Goal: Transaction & Acquisition: Download file/media

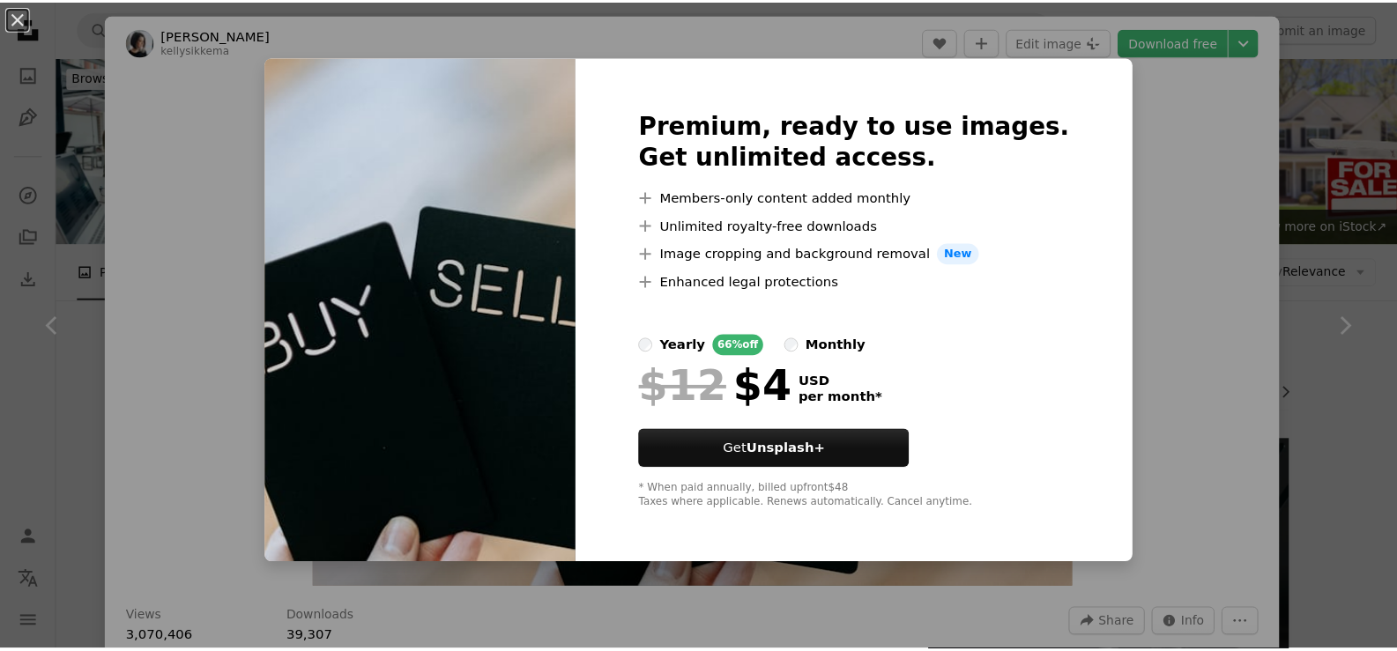
scroll to position [176, 0]
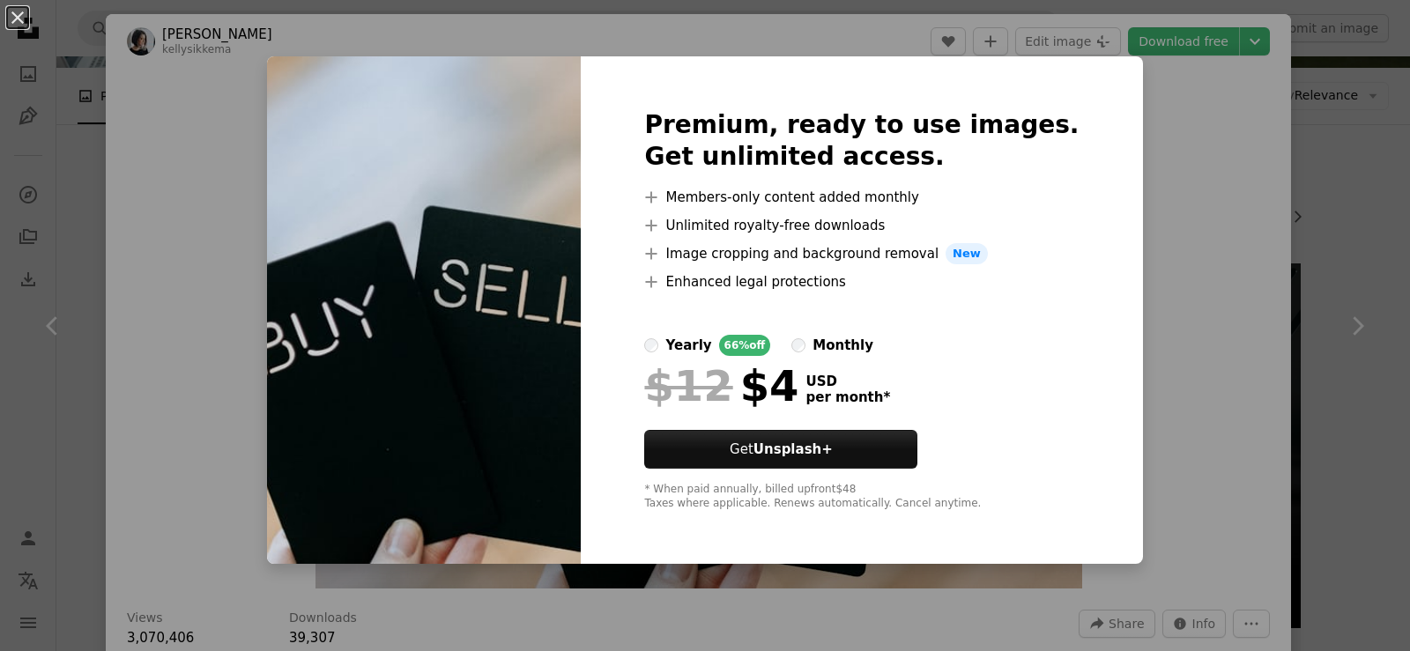
drag, startPoint x: 1162, startPoint y: 291, endPoint x: 1150, endPoint y: 290, distance: 11.5
click at [1162, 290] on div "An X shape Premium, ready to use images. Get unlimited access. A plus sign Memb…" at bounding box center [705, 325] width 1410 height 651
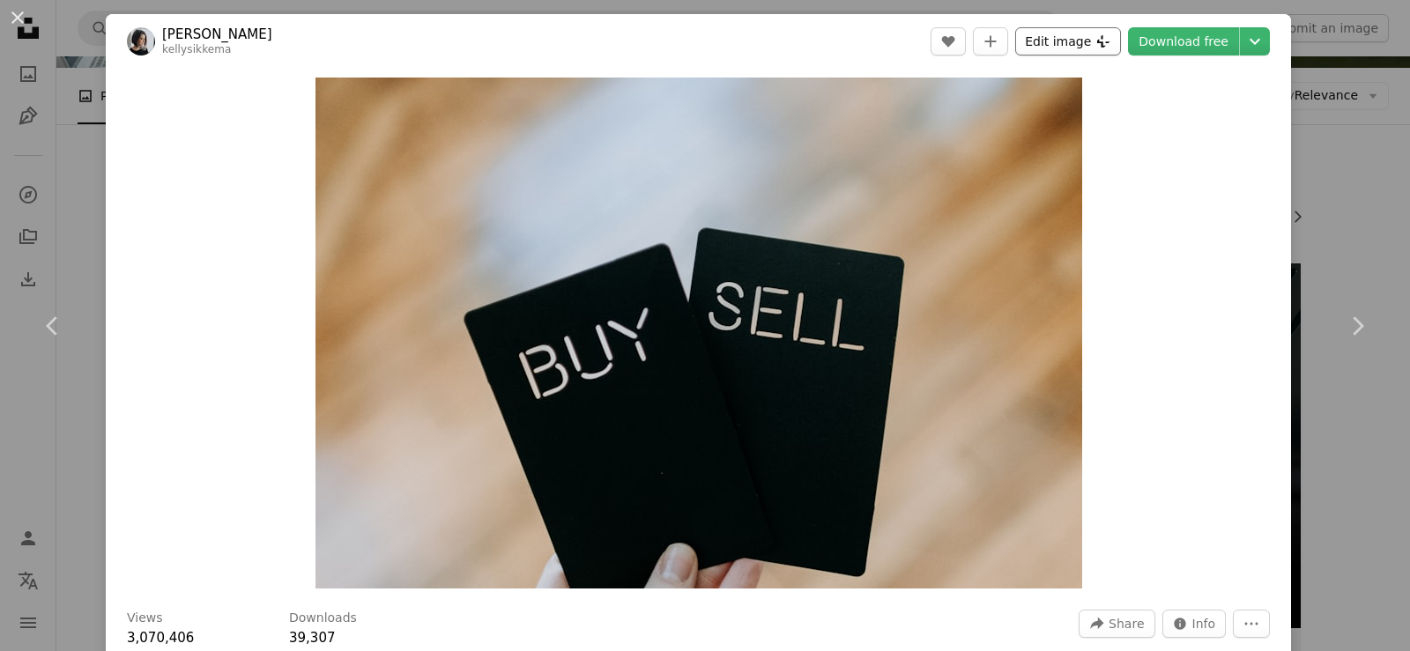
click at [1089, 40] on button "Edit image Plus sign for Unsplash+" at bounding box center [1068, 41] width 106 height 28
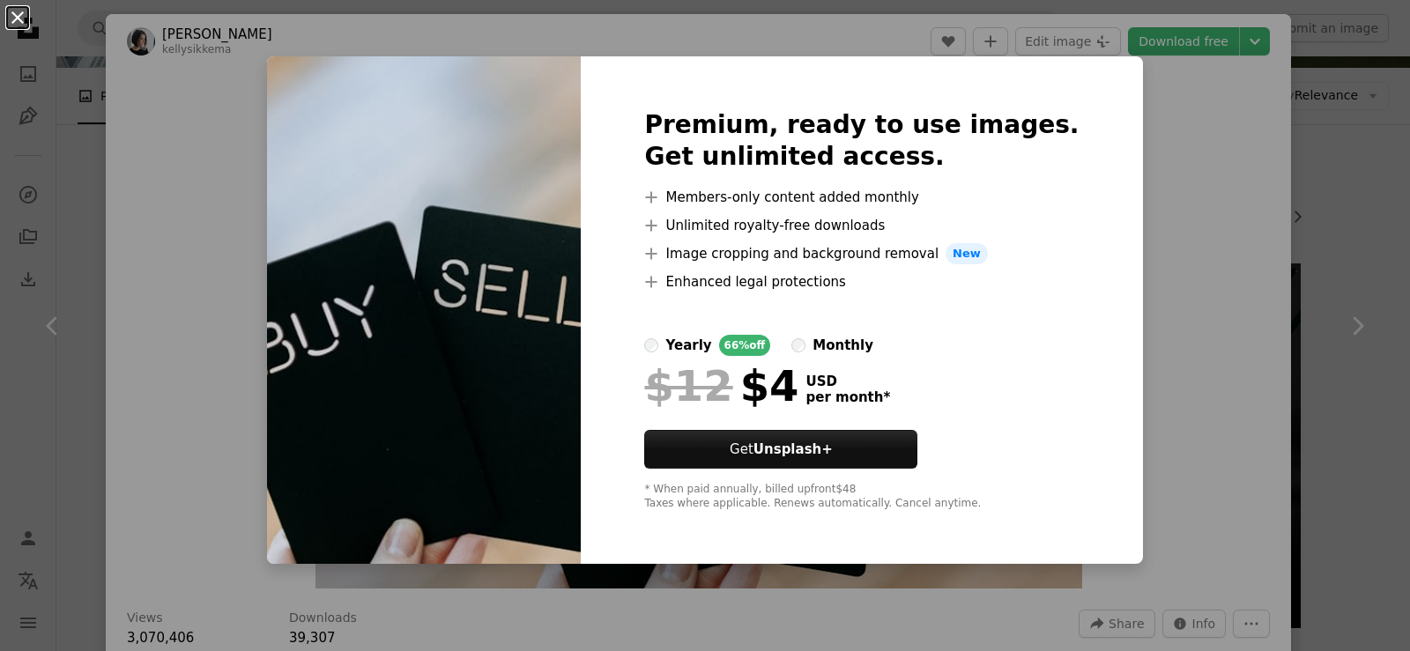
click at [19, 12] on button "An X shape" at bounding box center [17, 17] width 21 height 21
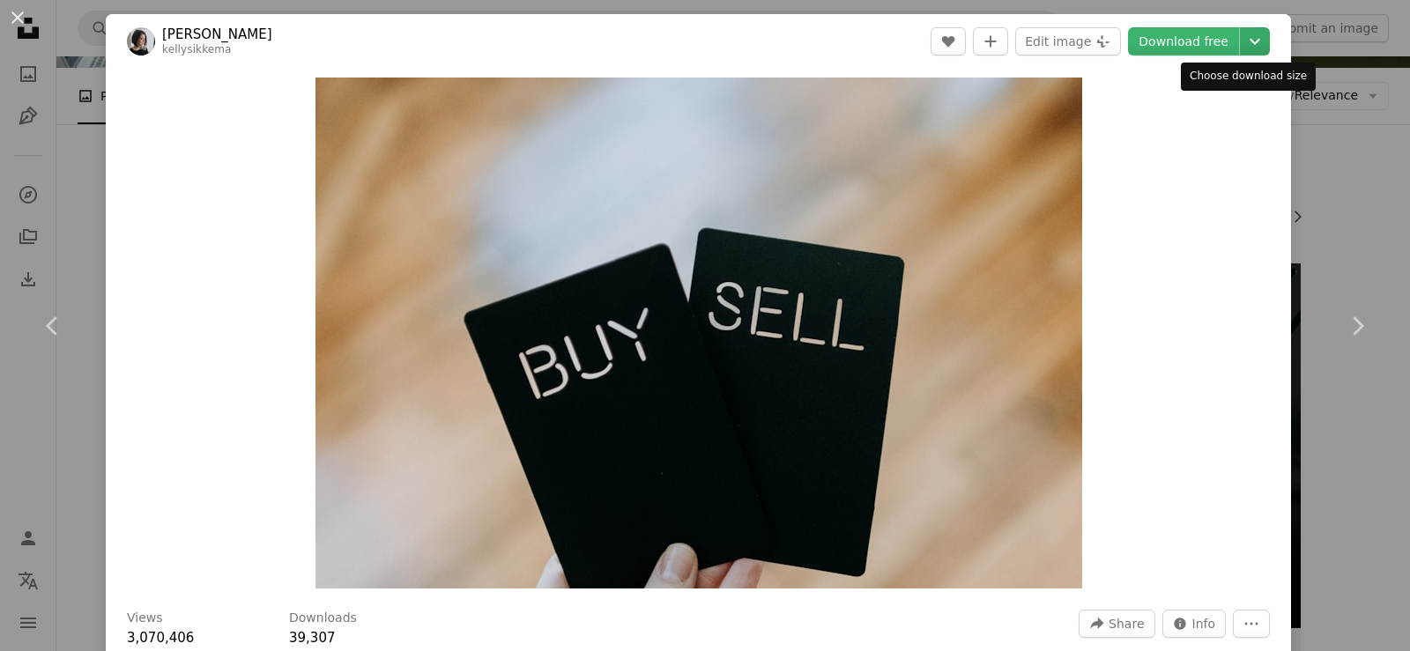
click at [1249, 36] on icon "Chevron down" at bounding box center [1255, 41] width 28 height 21
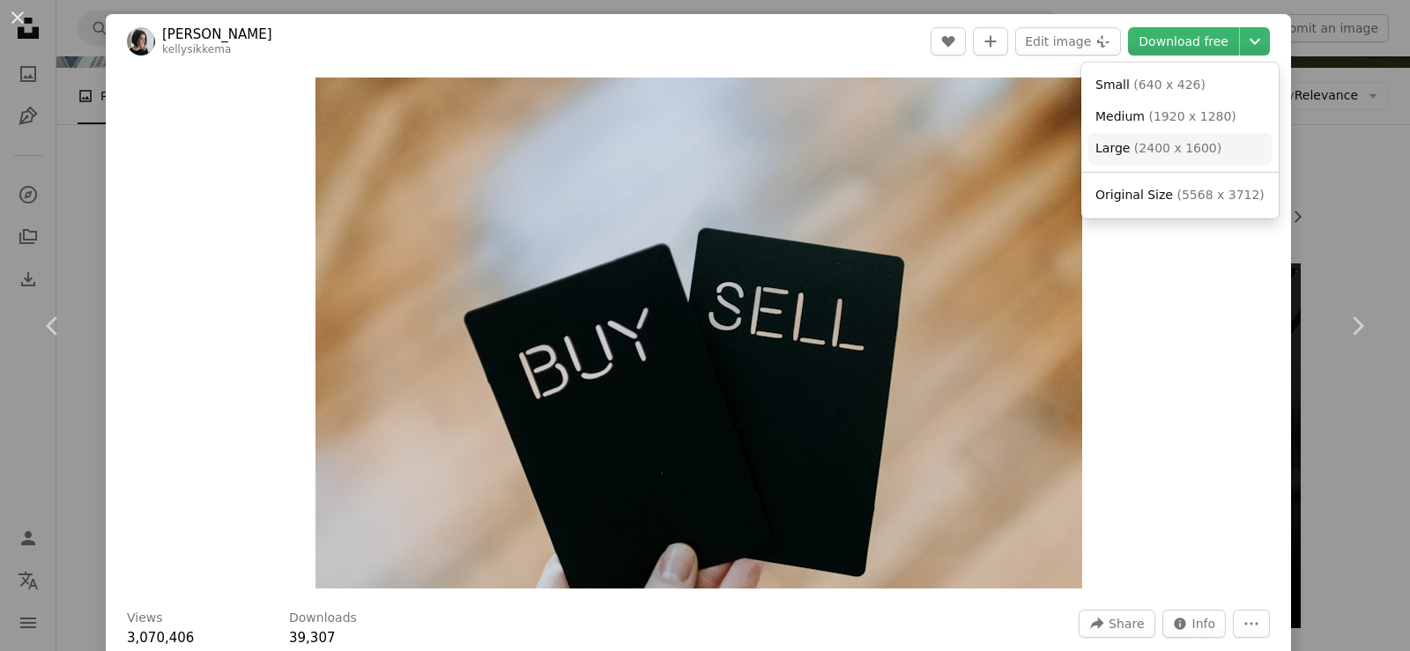
click at [1155, 155] on span "( 2400 x 1600 )" at bounding box center [1177, 148] width 87 height 14
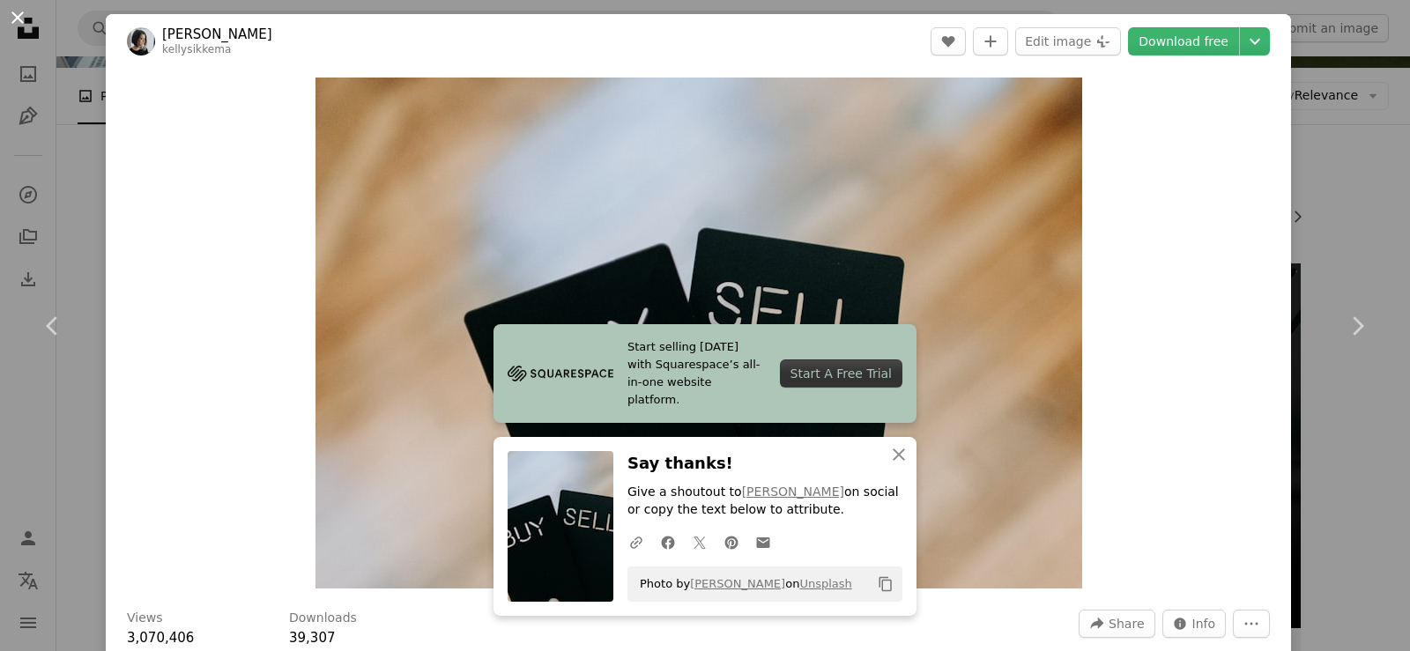
click at [16, 20] on button "An X shape" at bounding box center [17, 17] width 21 height 21
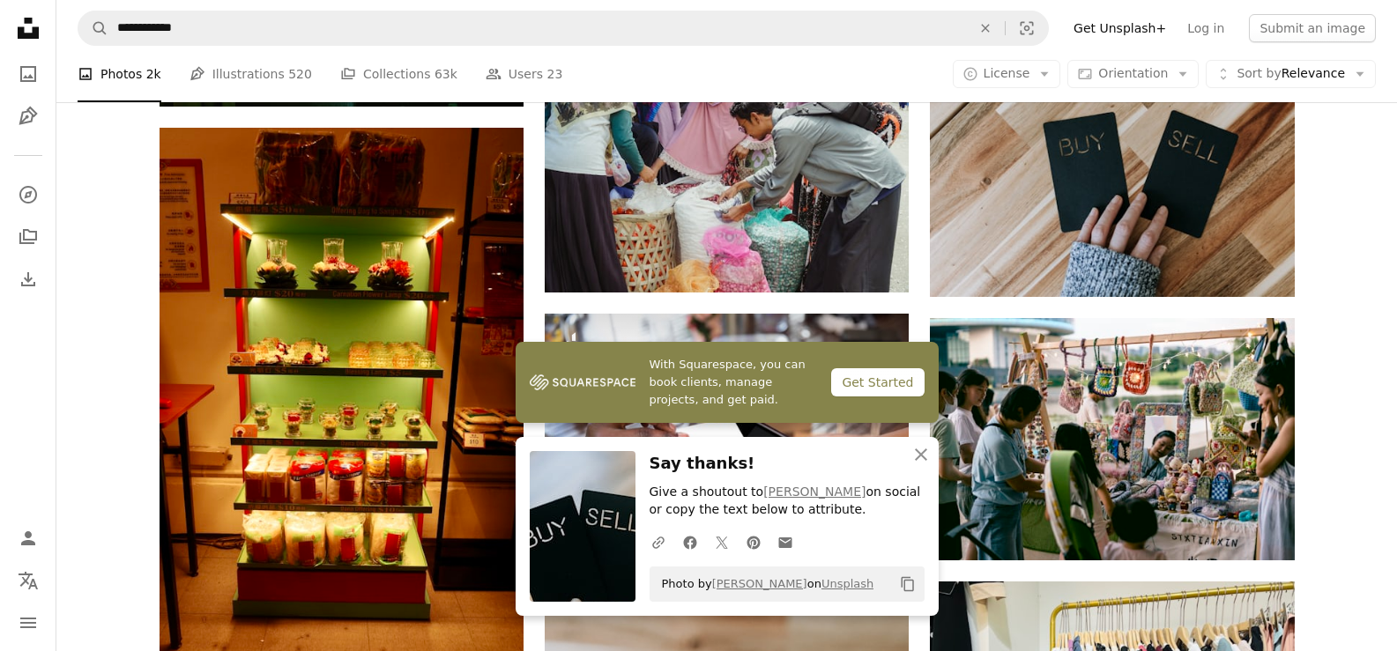
scroll to position [881, 0]
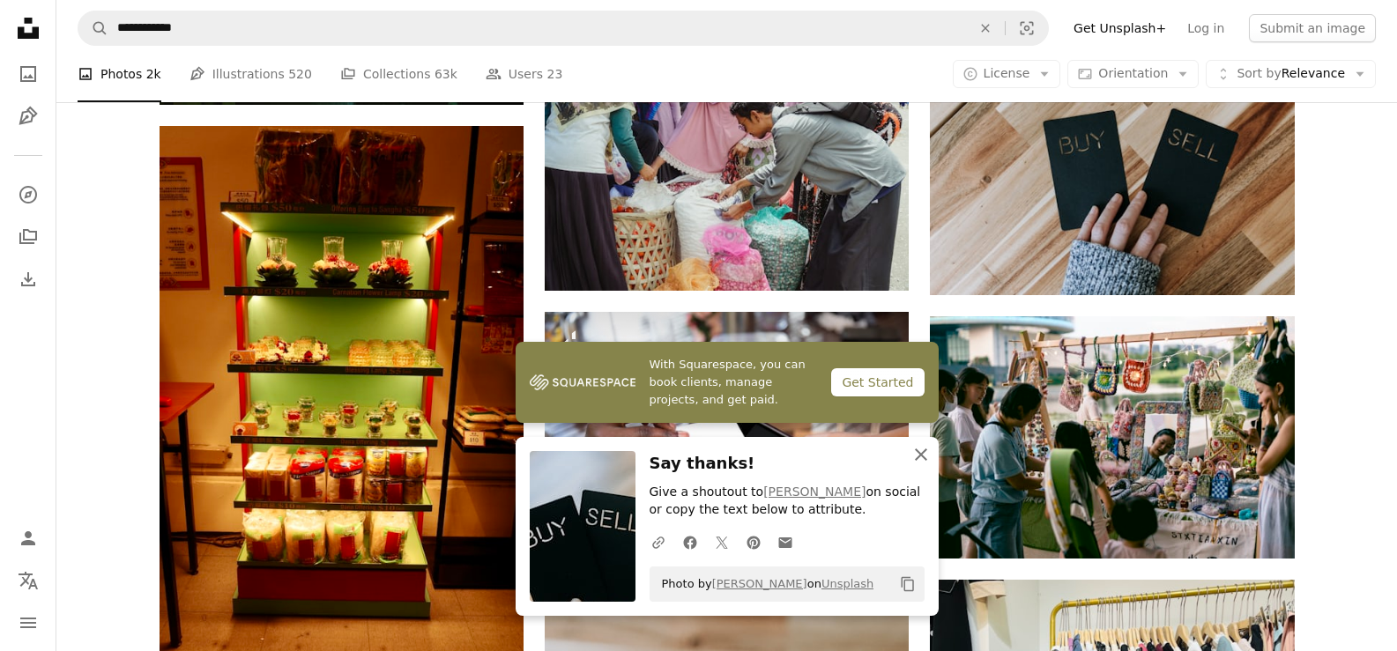
click at [919, 453] on icon "button" at bounding box center [921, 455] width 12 height 12
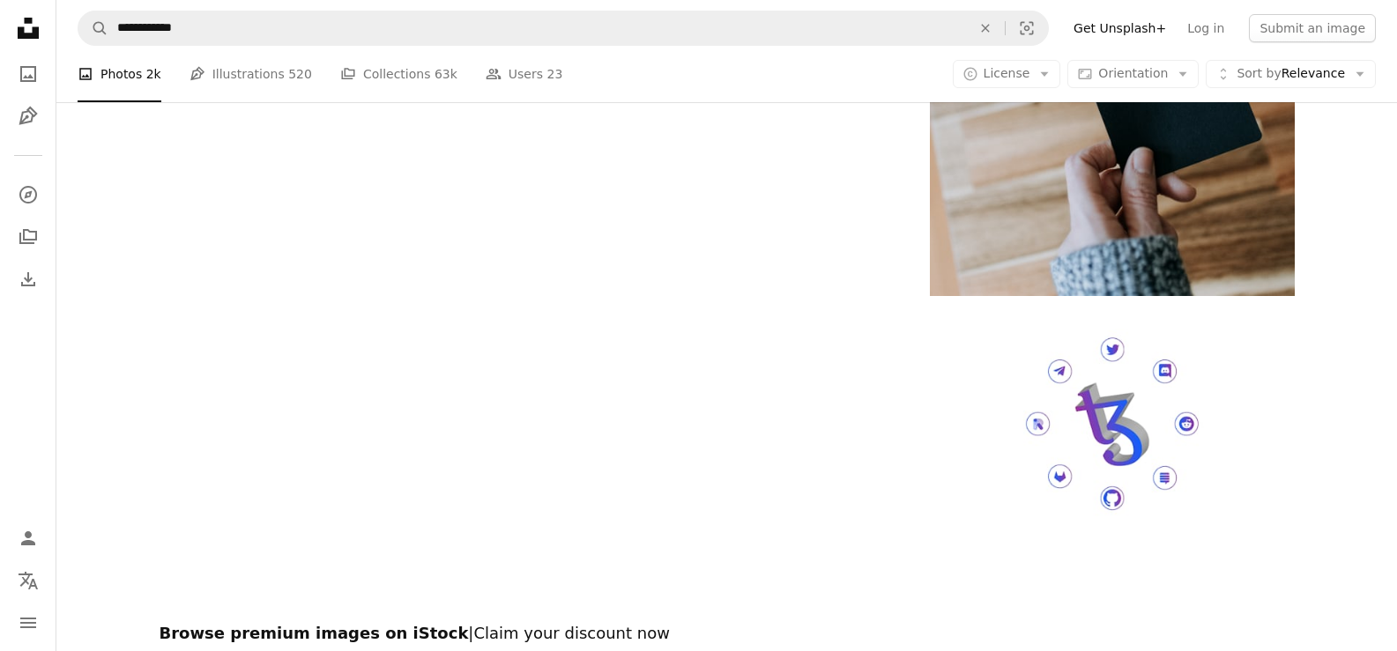
scroll to position [2556, 0]
